Goal: Task Accomplishment & Management: Manage account settings

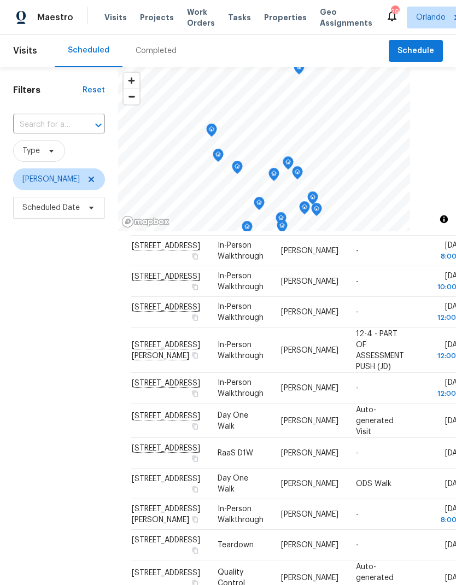
scroll to position [97, 0]
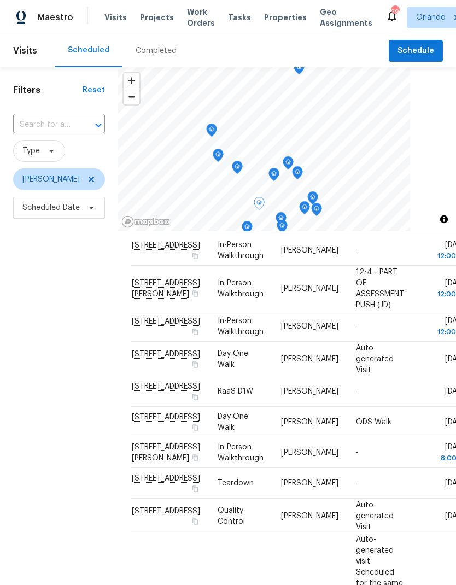
click at [37, 464] on div "Filters Reset ​ Type [PERSON_NAME] Scheduled Date" at bounding box center [59, 383] width 118 height 632
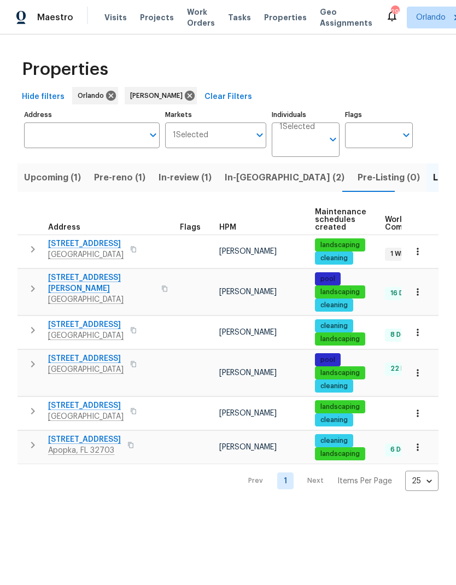
click at [254, 178] on span "In-reno (2)" at bounding box center [285, 177] width 120 height 15
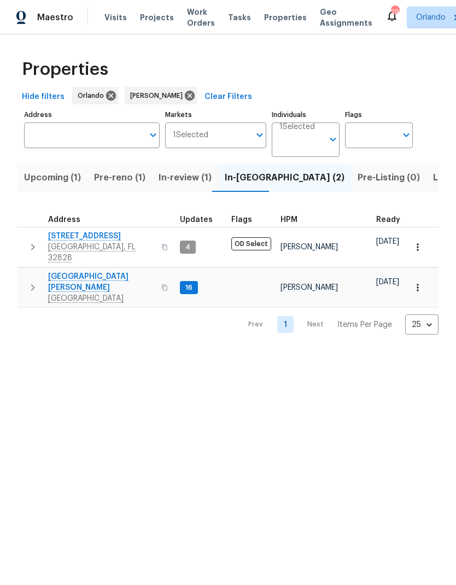
click at [126, 180] on span "Pre-reno (1)" at bounding box center [119, 177] width 51 height 15
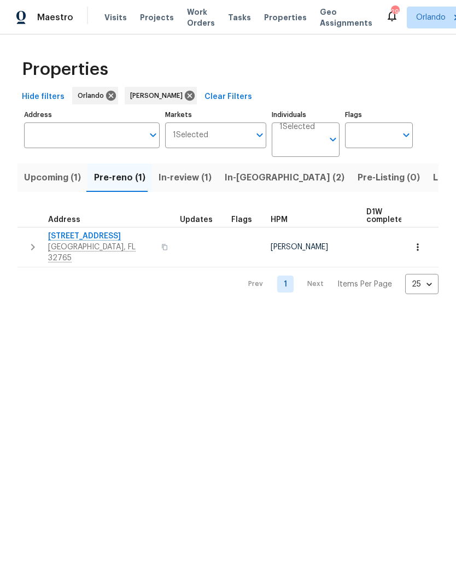
click at [95, 239] on span "1201 Hollow Pine Dr" at bounding box center [101, 236] width 107 height 11
click at [243, 179] on span "In-reno (2)" at bounding box center [285, 177] width 120 height 15
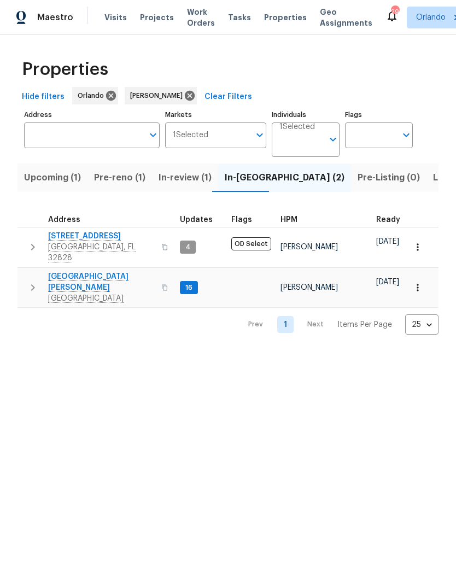
click at [107, 237] on span "2609 Windsorgate Ln" at bounding box center [101, 236] width 107 height 11
click at [86, 271] on span "7618 Brockbank Dr" at bounding box center [101, 282] width 107 height 22
click at [62, 175] on span "Upcoming (1)" at bounding box center [52, 177] width 57 height 15
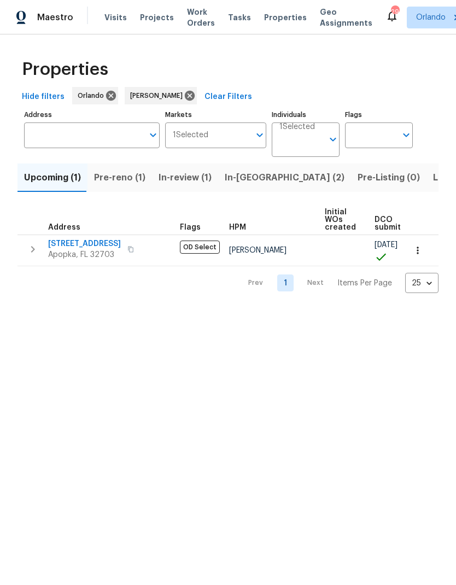
click at [244, 174] on span "In-reno (2)" at bounding box center [285, 177] width 120 height 15
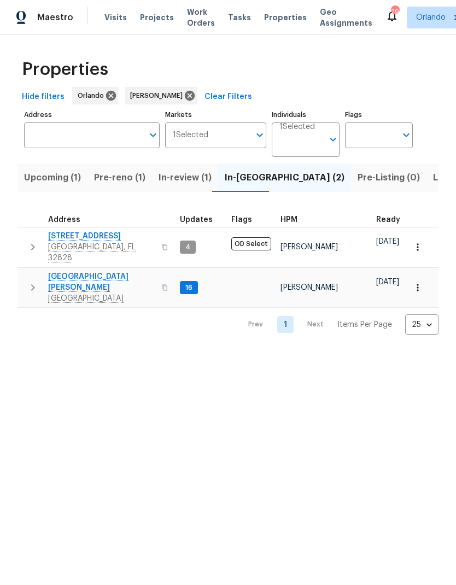
click at [433, 178] on span "Listed (6)" at bounding box center [454, 177] width 42 height 15
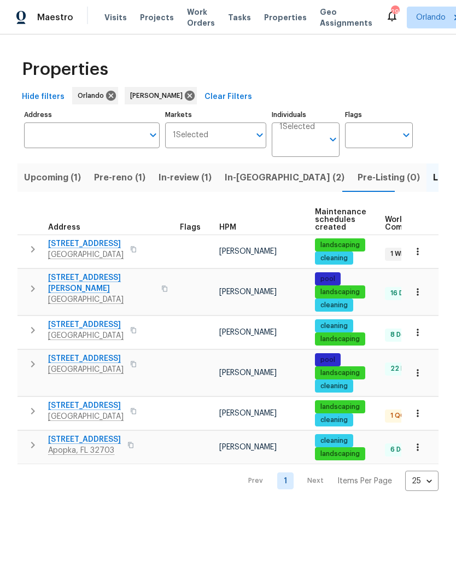
click at [95, 412] on span "[GEOGRAPHIC_DATA]" at bounding box center [85, 416] width 75 height 11
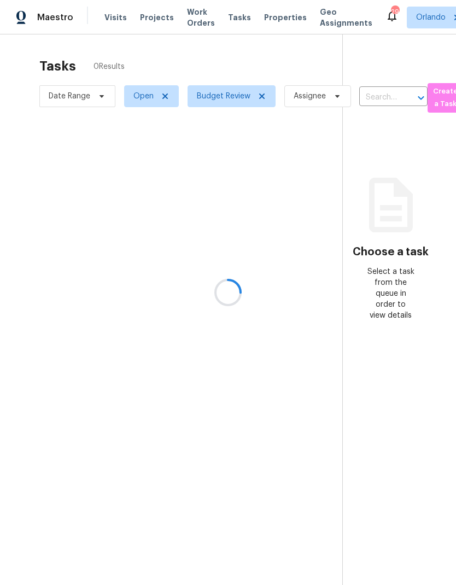
scroll to position [44, 0]
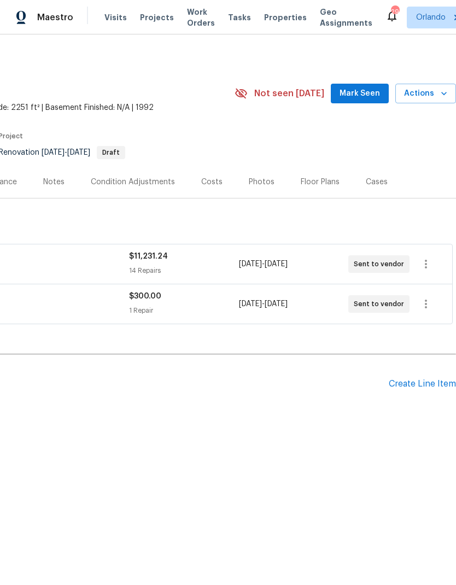
scroll to position [0, 162]
click at [368, 92] on span "Mark Seen" at bounding box center [359, 94] width 40 height 14
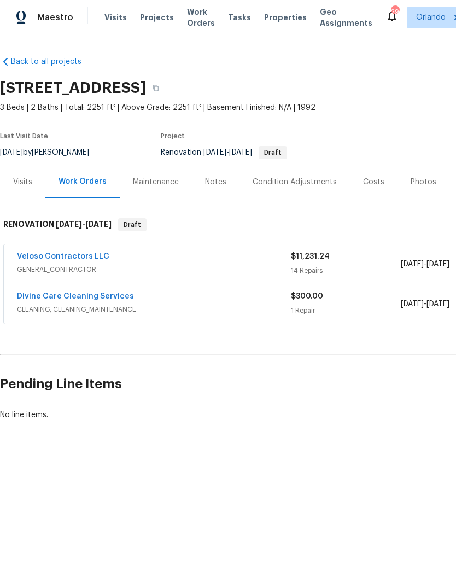
scroll to position [0, 0]
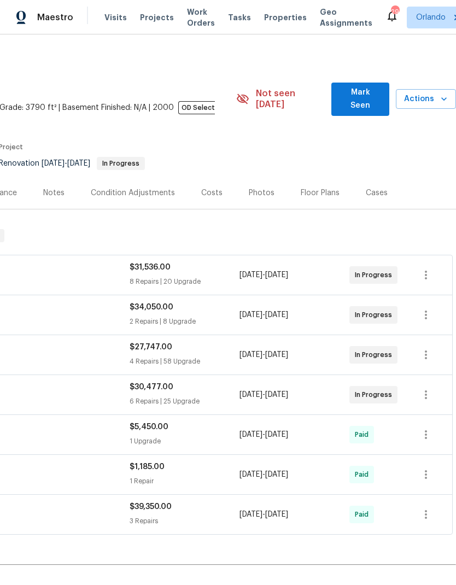
scroll to position [0, 162]
click at [371, 95] on span "Mark Seen" at bounding box center [360, 99] width 40 height 27
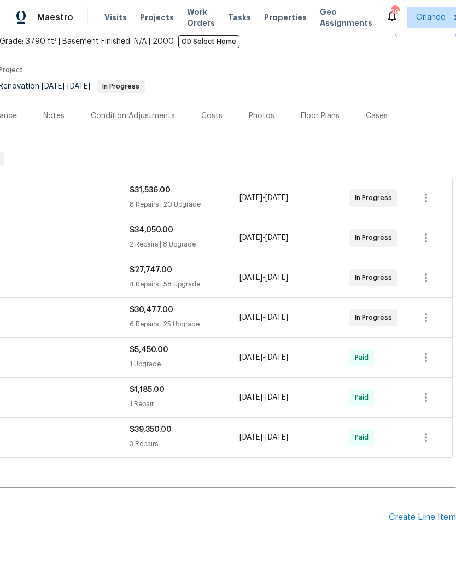
scroll to position [66, 162]
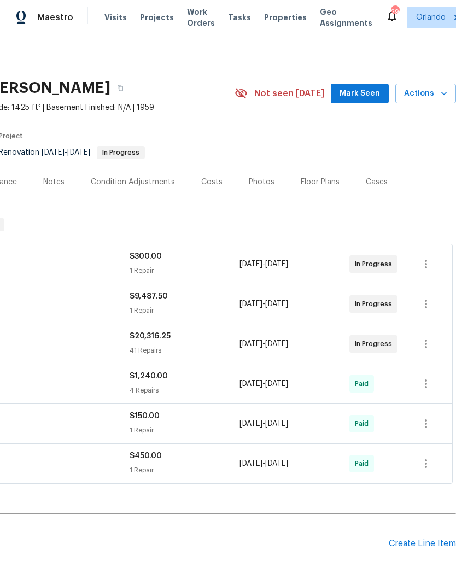
scroll to position [0, 162]
click at [371, 96] on span "Mark Seen" at bounding box center [359, 94] width 40 height 14
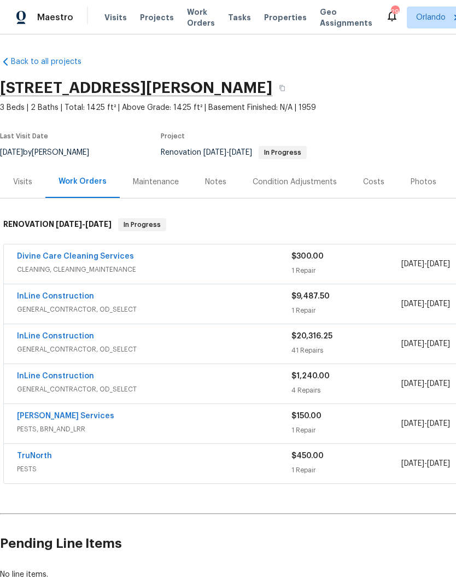
scroll to position [0, 0]
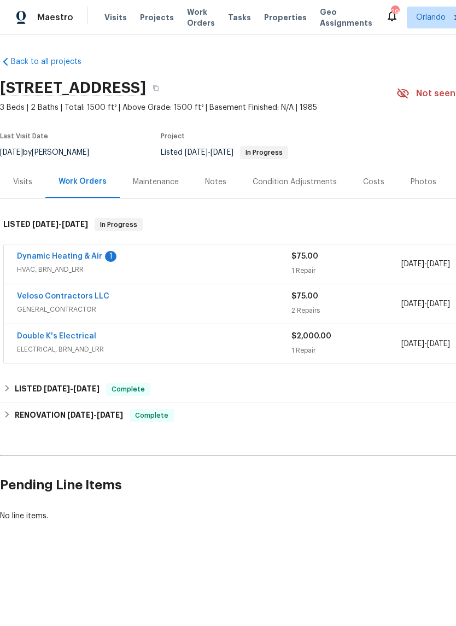
click at [91, 256] on link "Dynamic Heating & Air" at bounding box center [59, 256] width 85 height 8
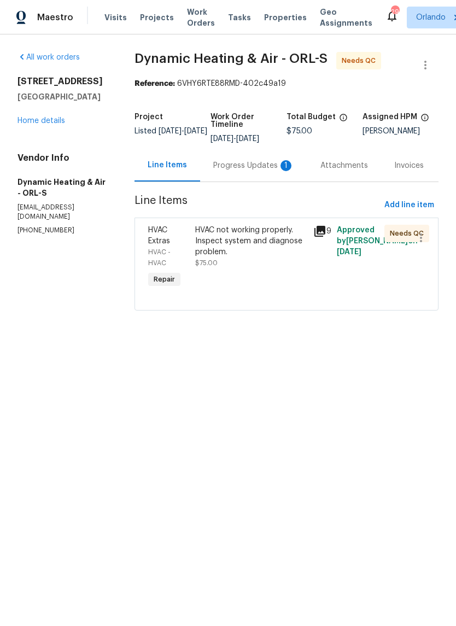
click at [275, 171] on div "Progress Updates 1" at bounding box center [253, 165] width 81 height 11
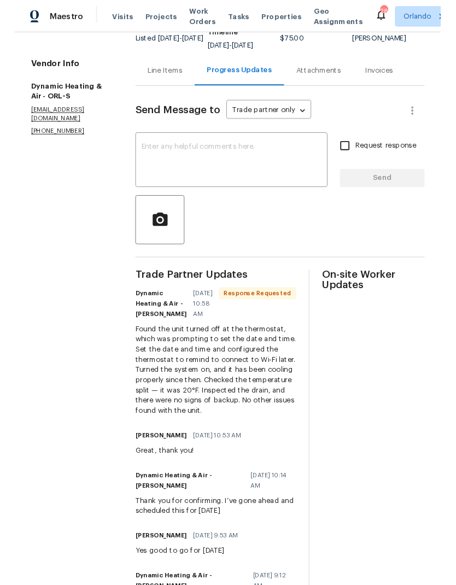
scroll to position [91, 0]
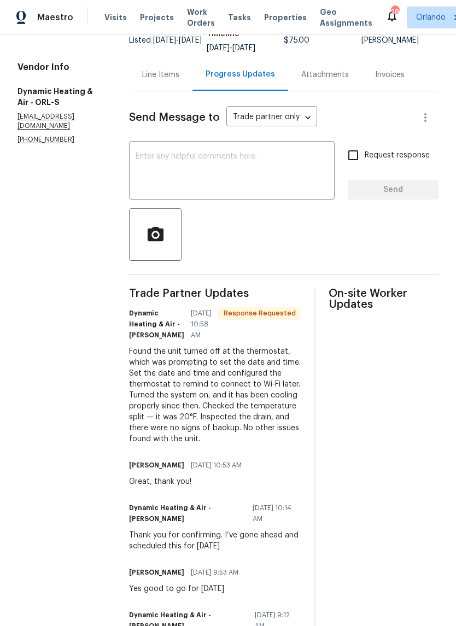
click at [237, 156] on div "x ​" at bounding box center [231, 172] width 205 height 56
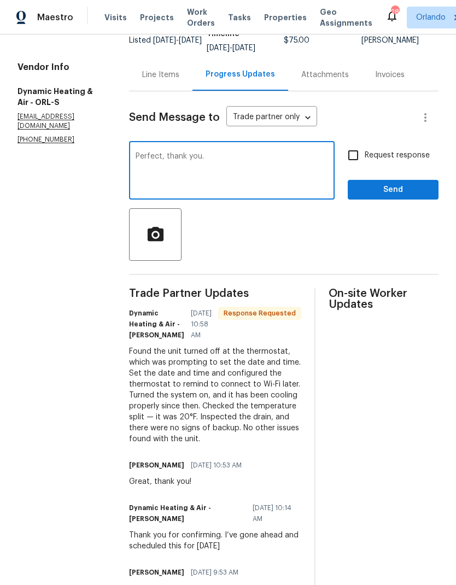
type textarea "Perfect, thank you."
click at [414, 197] on span "Send" at bounding box center [392, 190] width 73 height 14
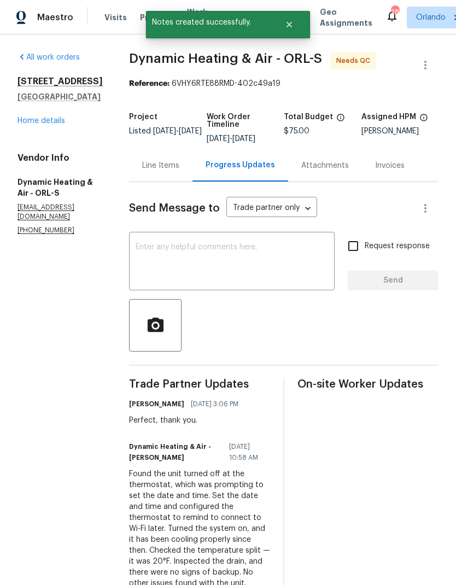
click at [176, 171] on div "Line Items" at bounding box center [160, 165] width 37 height 11
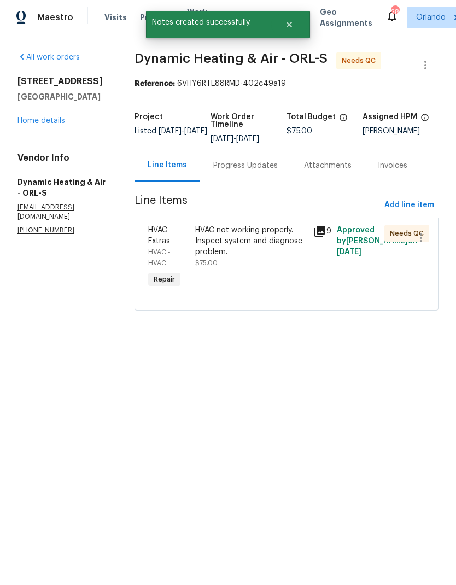
click at [258, 248] on div "HVAC not working properly. Inspect system and diagnose problem." at bounding box center [250, 241] width 111 height 33
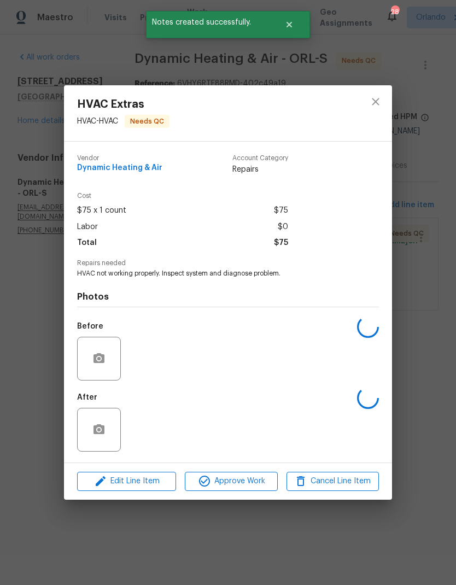
click at [152, 486] on span "Edit Line Item" at bounding box center [126, 481] width 92 height 14
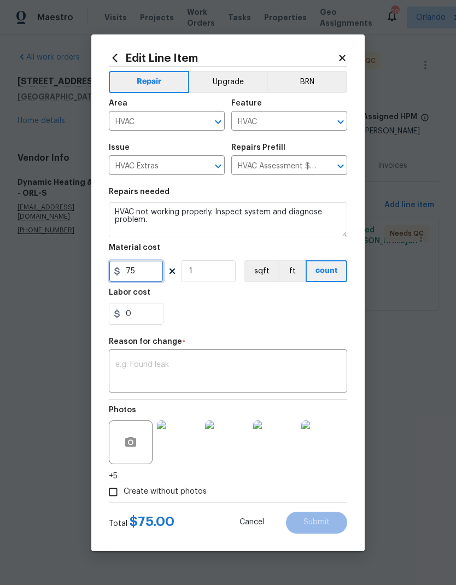
click at [150, 273] on input "75" at bounding box center [136, 271] width 55 height 22
type input "150"
click at [230, 362] on div "Repair Upgrade BRN Area HVAC ​ Feature HVAC ​ Issue HVAC Extras ​ Repairs Prefi…" at bounding box center [228, 285] width 238 height 436
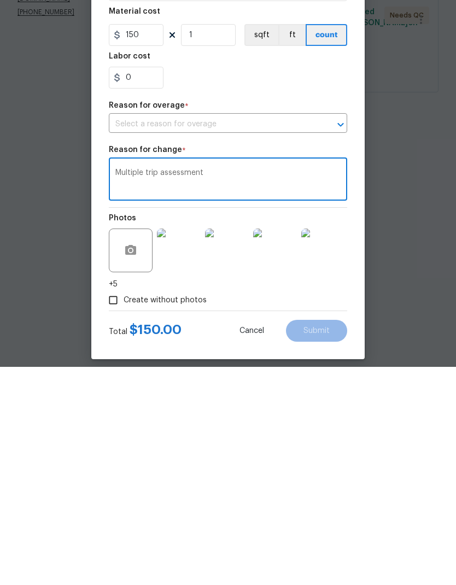
type textarea "Multiple trip assessment"
click at [348, 297] on div "Edit Line Item Repair Upgrade BRN Area HVAC ​ Feature HVAC ​ Issue HVAC Extras …" at bounding box center [227, 296] width 273 height 561
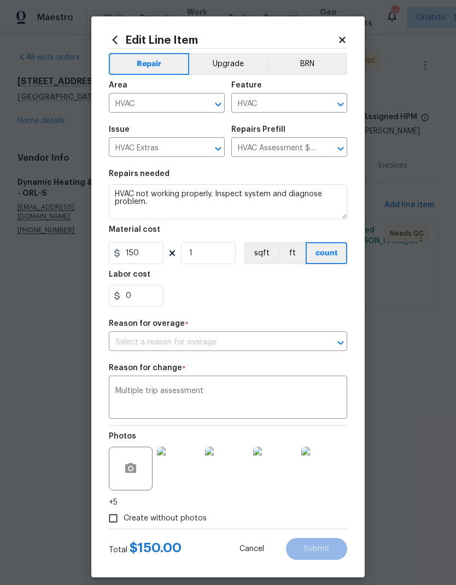
click at [238, 338] on input "text" at bounding box center [213, 342] width 208 height 17
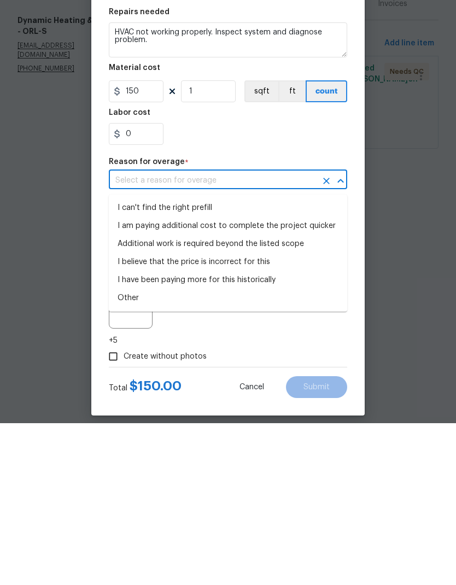
click at [213, 361] on li "I can't find the right prefill" at bounding box center [228, 370] width 238 height 18
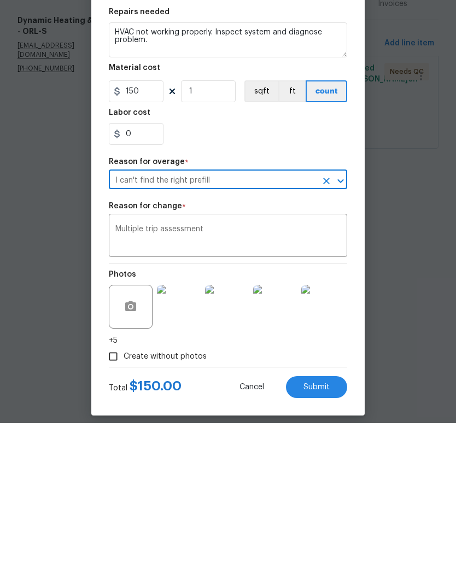
type input "I can't find the right prefill"
click at [336, 426] on div "Photos +5" at bounding box center [228, 467] width 238 height 82
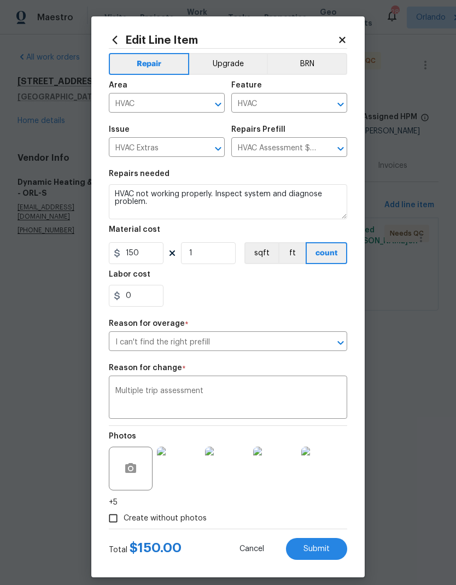
click at [334, 551] on button "Submit" at bounding box center [316, 549] width 61 height 22
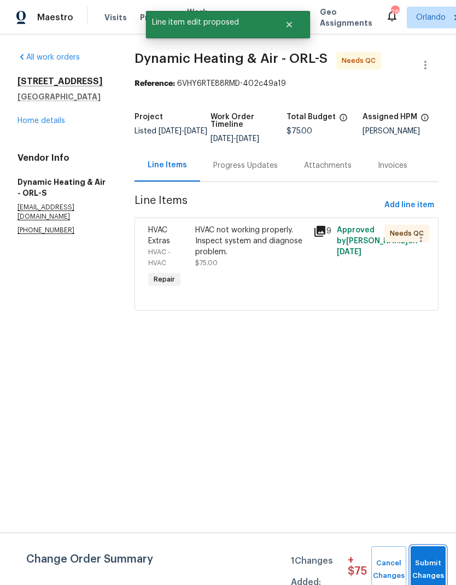
click at [433, 573] on span "Submit Changes" at bounding box center [428, 569] width 24 height 25
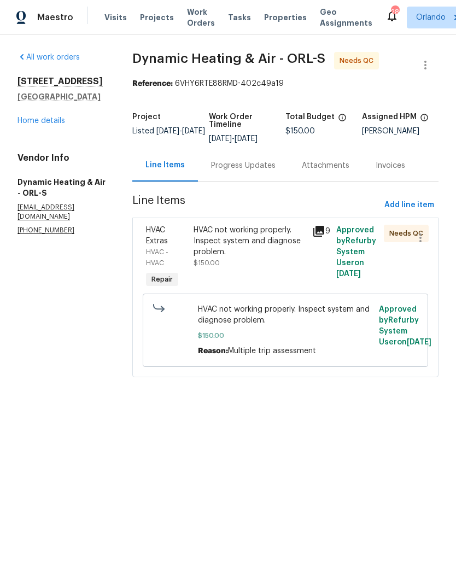
click at [255, 247] on div "HVAC not working properly. Inspect system and diagnose problem." at bounding box center [249, 241] width 113 height 33
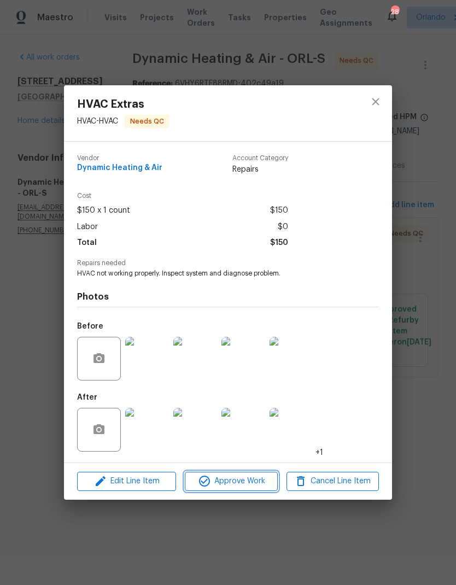
click at [266, 485] on span "Approve Work" at bounding box center [231, 481] width 86 height 14
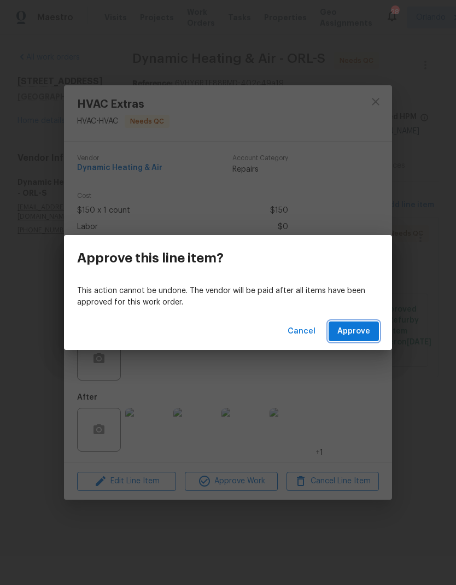
click at [363, 330] on span "Approve" at bounding box center [353, 332] width 33 height 14
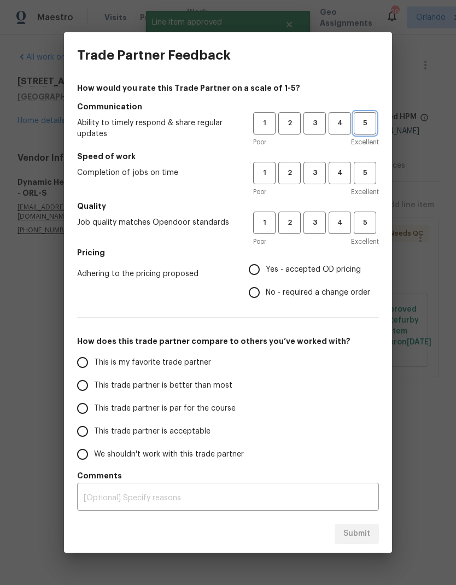
click at [372, 131] on button "5" at bounding box center [365, 123] width 22 height 22
click at [372, 167] on span "5" at bounding box center [365, 173] width 20 height 13
click at [375, 221] on button "5" at bounding box center [365, 223] width 22 height 22
click at [281, 269] on span "Yes - accepted OD pricing" at bounding box center [313, 269] width 95 height 11
click at [266, 269] on input "Yes - accepted OD pricing" at bounding box center [254, 269] width 23 height 23
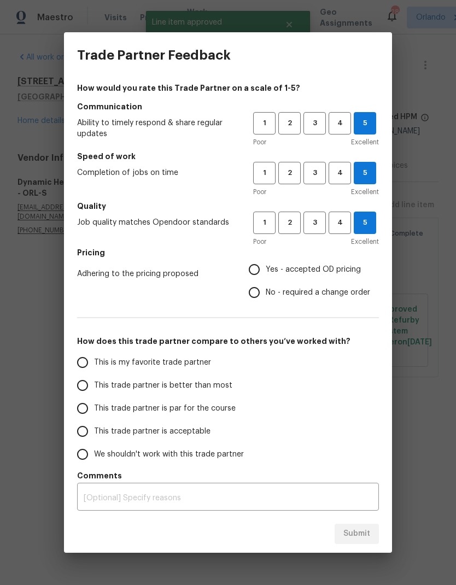
radio input "true"
click at [177, 360] on span "This is my favorite trade partner" at bounding box center [152, 362] width 117 height 11
click at [94, 360] on input "This is my favorite trade partner" at bounding box center [82, 362] width 23 height 23
click at [363, 533] on span "Submit" at bounding box center [356, 534] width 27 height 14
radio input "true"
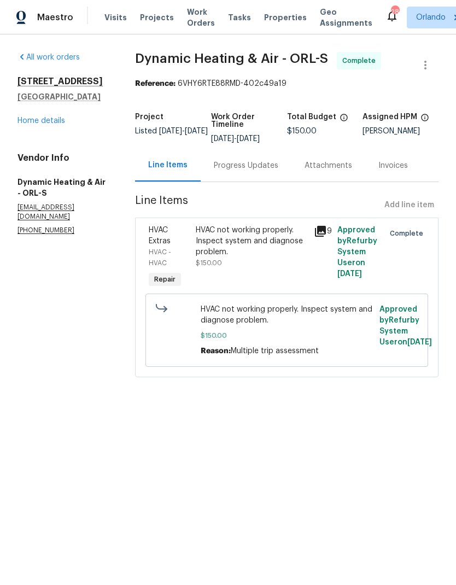
click at [53, 121] on link "Home details" at bounding box center [41, 121] width 48 height 8
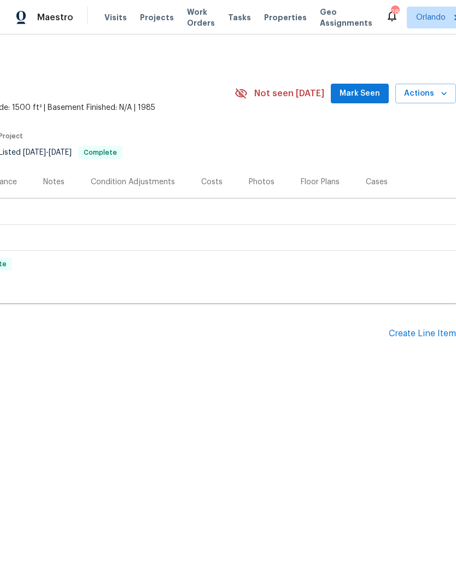
click at [373, 87] on span "Mark Seen" at bounding box center [359, 94] width 40 height 14
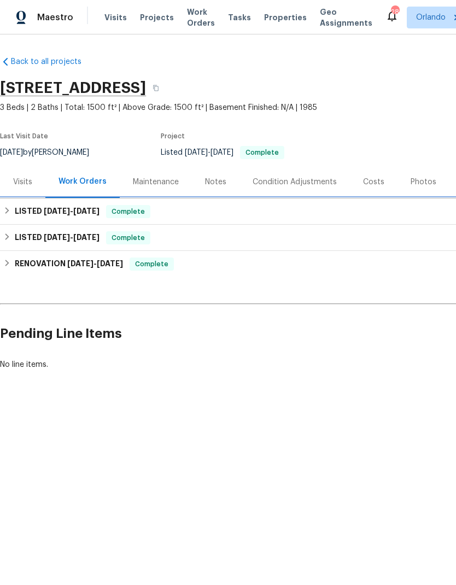
click at [229, 207] on div "LISTED [DATE] - [DATE] Complete" at bounding box center [308, 211] width 611 height 13
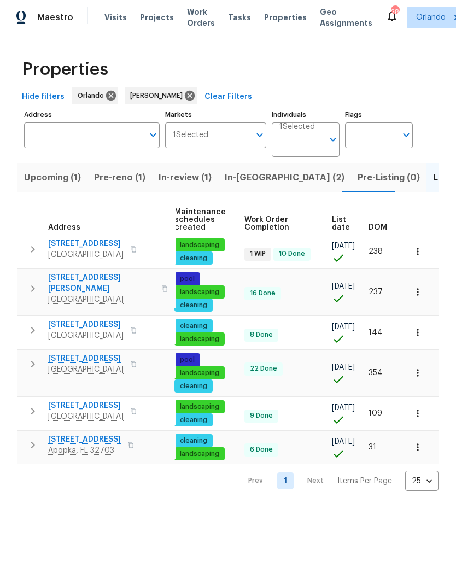
scroll to position [0, 140]
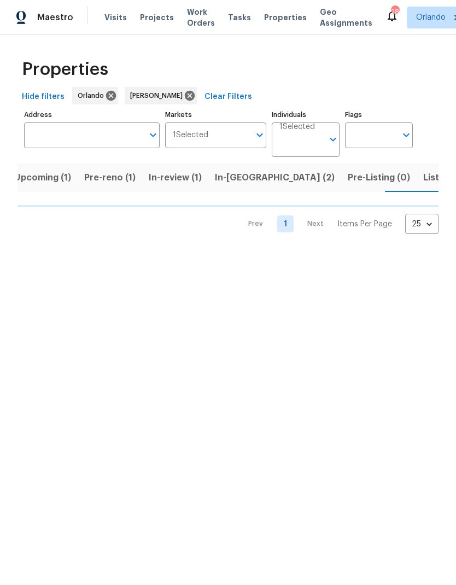
scroll to position [0, 10]
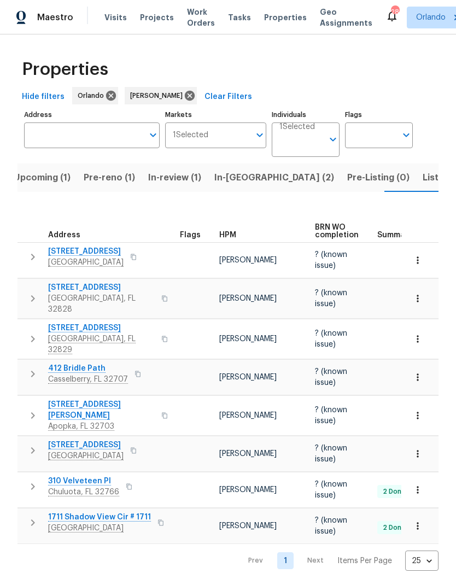
click at [422, 180] on span "Listed (6)" at bounding box center [443, 177] width 42 height 15
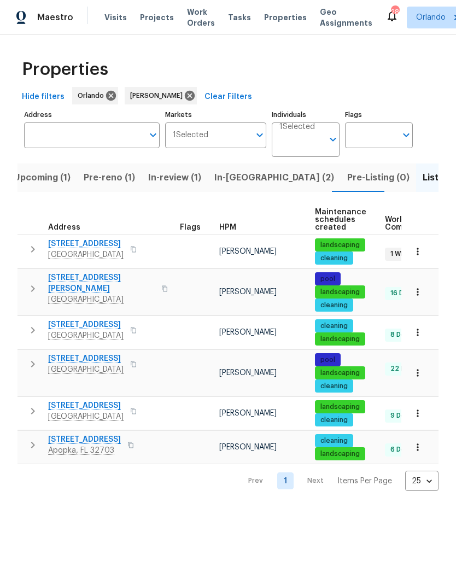
click at [241, 179] on span "In-reno (2)" at bounding box center [274, 177] width 120 height 15
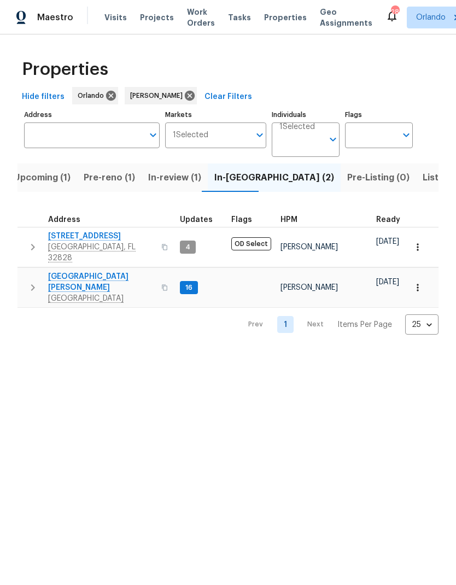
click at [124, 177] on span "Pre-reno (1)" at bounding box center [109, 177] width 51 height 15
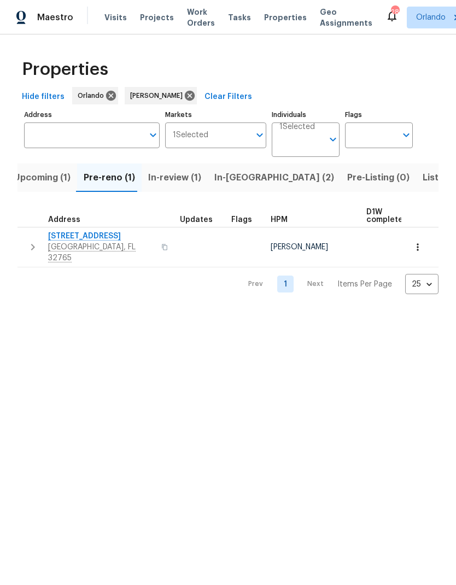
click at [58, 178] on span "Upcoming (1)" at bounding box center [42, 177] width 57 height 15
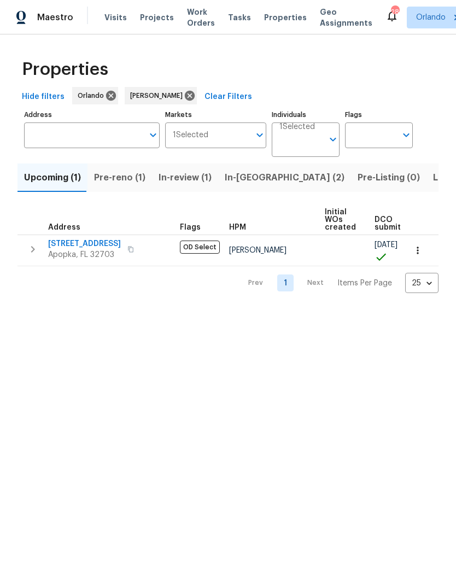
click at [86, 241] on span "352 Sesame Ave" at bounding box center [84, 243] width 73 height 11
click at [239, 175] on span "In-reno (2)" at bounding box center [285, 177] width 120 height 15
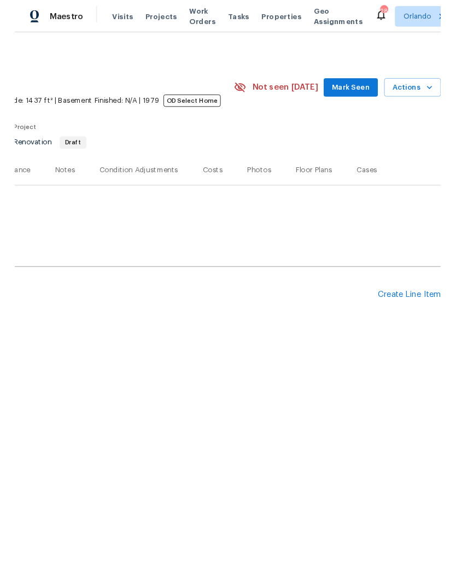
scroll to position [0, 162]
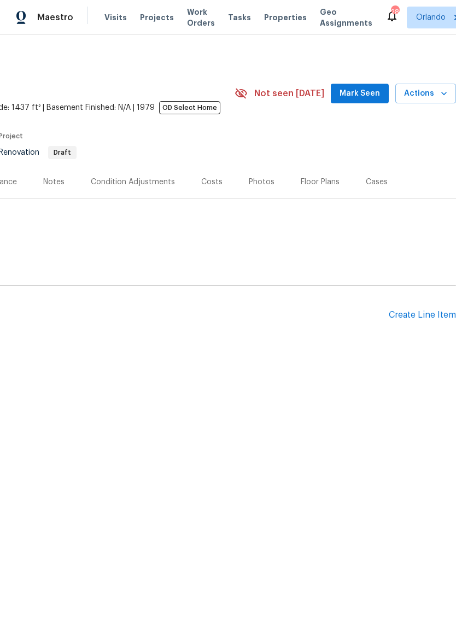
click at [368, 102] on button "Mark Seen" at bounding box center [360, 94] width 58 height 20
